Goal: Information Seeking & Learning: Learn about a topic

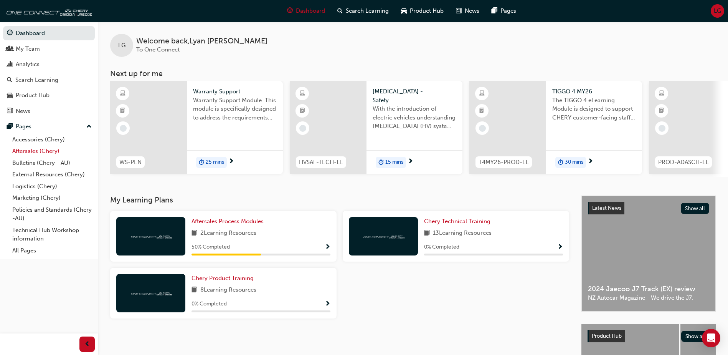
click at [37, 151] on link "Aftersales (Chery)" at bounding box center [52, 151] width 86 height 12
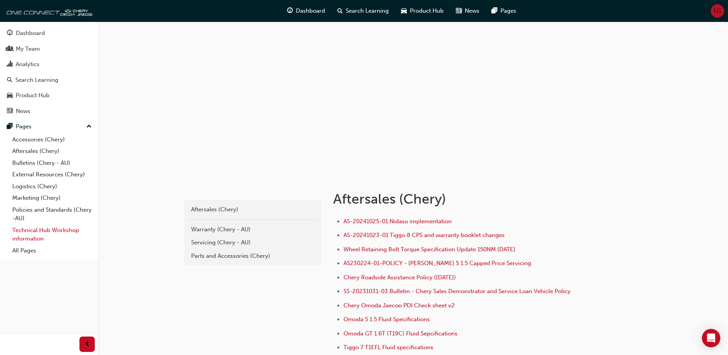
click at [26, 232] on link "Technical Hub Workshop information" at bounding box center [52, 234] width 86 height 20
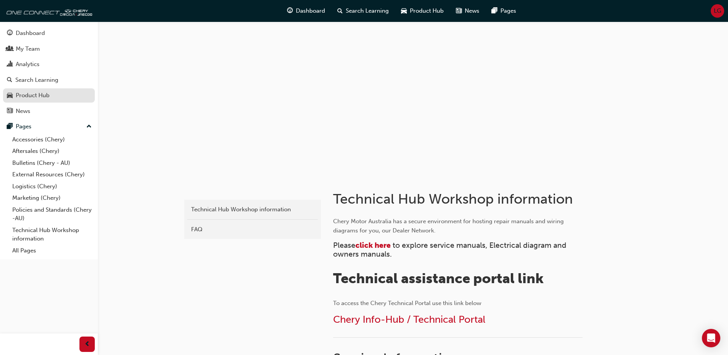
click at [43, 94] on div "Product Hub" at bounding box center [33, 95] width 34 height 9
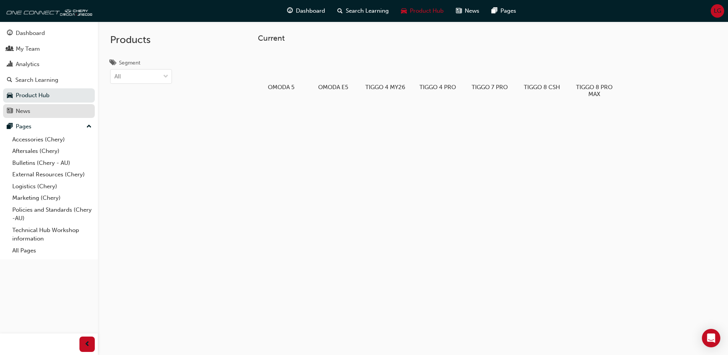
click at [36, 108] on div "News" at bounding box center [49, 111] width 84 height 10
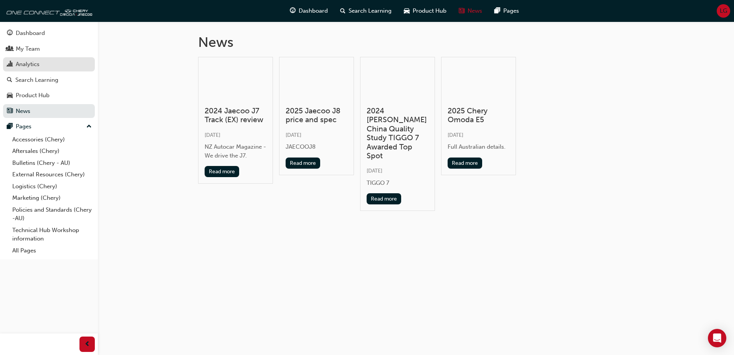
click at [34, 64] on div "Analytics" at bounding box center [28, 64] width 24 height 9
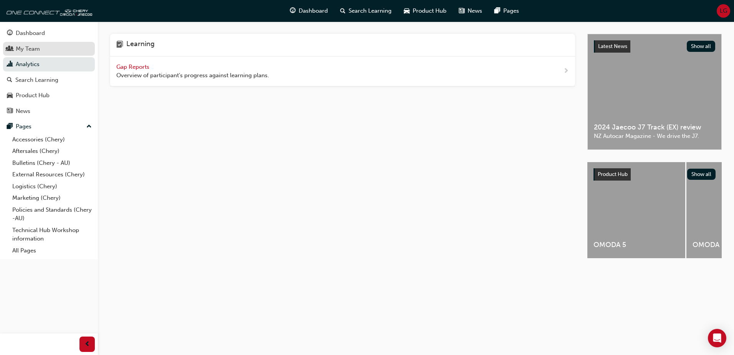
click at [37, 46] on div "My Team" at bounding box center [28, 49] width 24 height 9
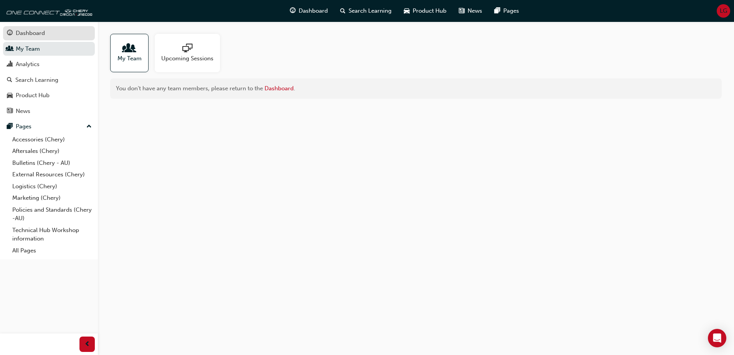
click at [40, 31] on div "Dashboard" at bounding box center [30, 33] width 29 height 9
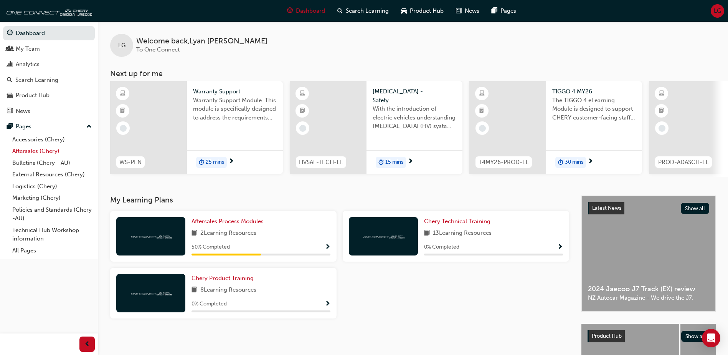
click at [18, 150] on link "Aftersales (Chery)" at bounding box center [52, 151] width 86 height 12
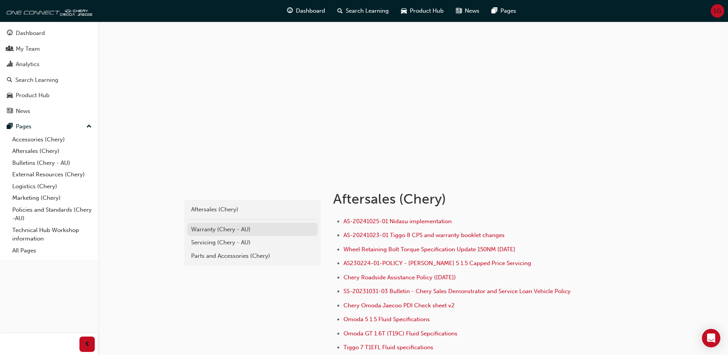
click at [200, 228] on div "Warranty (Chery - AU)" at bounding box center [252, 229] width 123 height 9
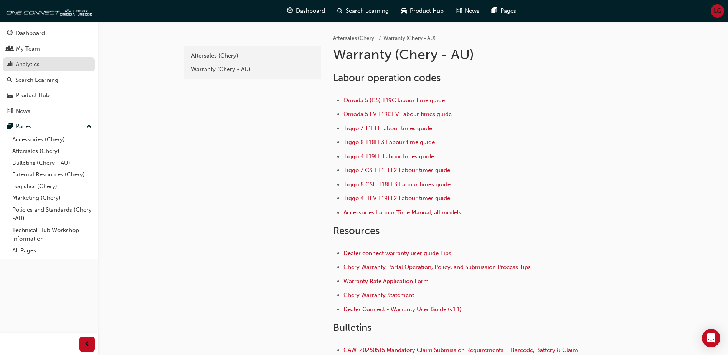
click at [38, 61] on div "Analytics" at bounding box center [28, 64] width 24 height 9
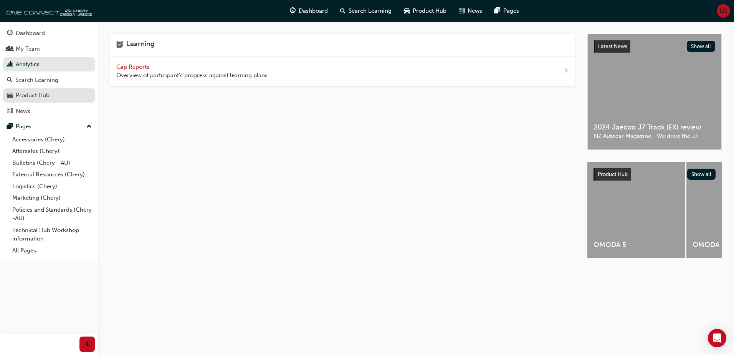
click at [38, 94] on div "Product Hub" at bounding box center [33, 95] width 34 height 9
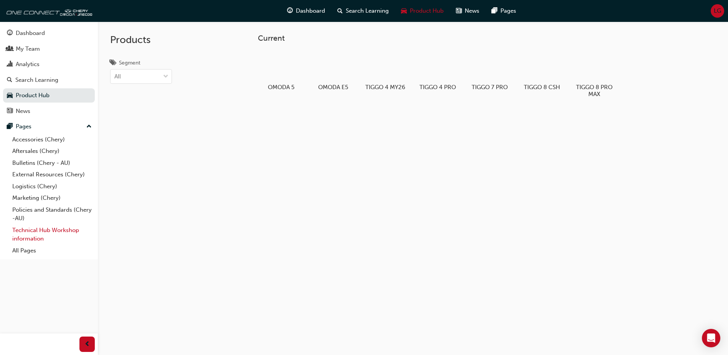
click at [31, 233] on link "Technical Hub Workshop information" at bounding box center [52, 234] width 86 height 20
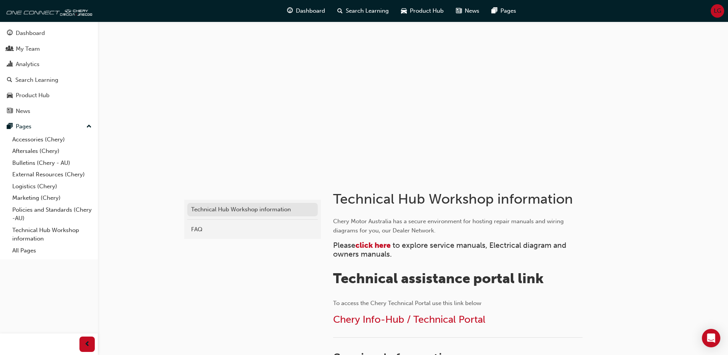
click at [228, 213] on div "Technical Hub Workshop information" at bounding box center [252, 209] width 123 height 9
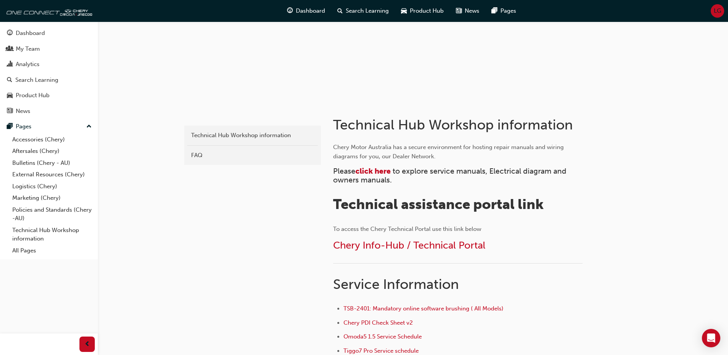
scroll to position [77, 0]
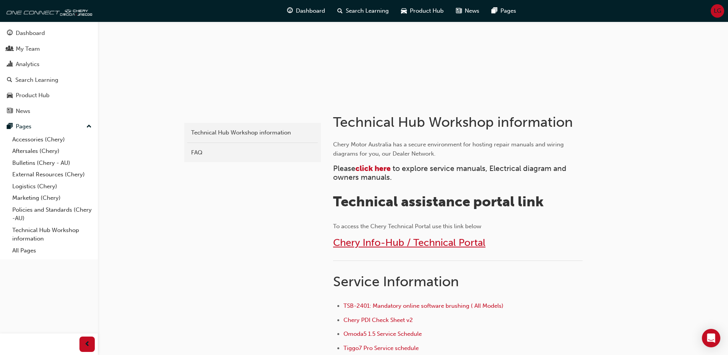
click at [368, 244] on span "Chery Info-Hub / Technical Portal" at bounding box center [409, 242] width 152 height 12
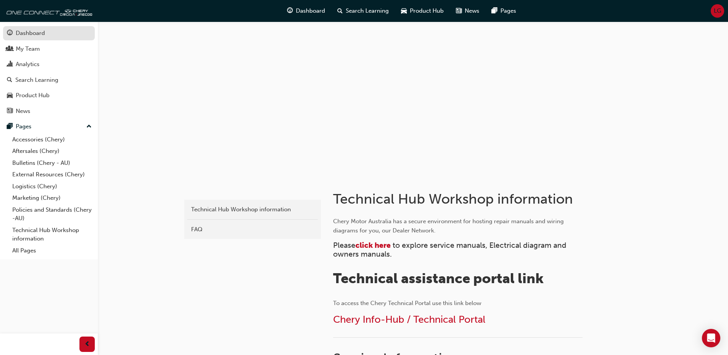
click at [27, 33] on div "Dashboard" at bounding box center [30, 33] width 29 height 9
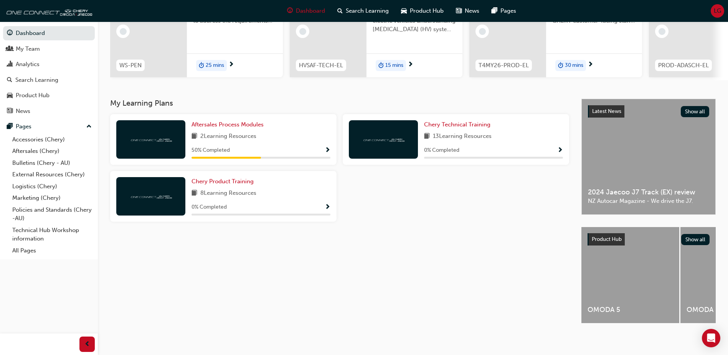
scroll to position [104, 0]
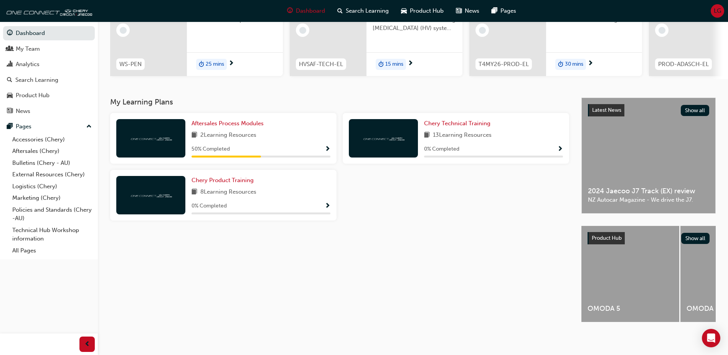
click at [347, 283] on div "My Learning Plans Aftersales Process Modules 2 Learning Resources 50 % Complete…" at bounding box center [345, 216] width 471 height 238
